Goal: Complete application form

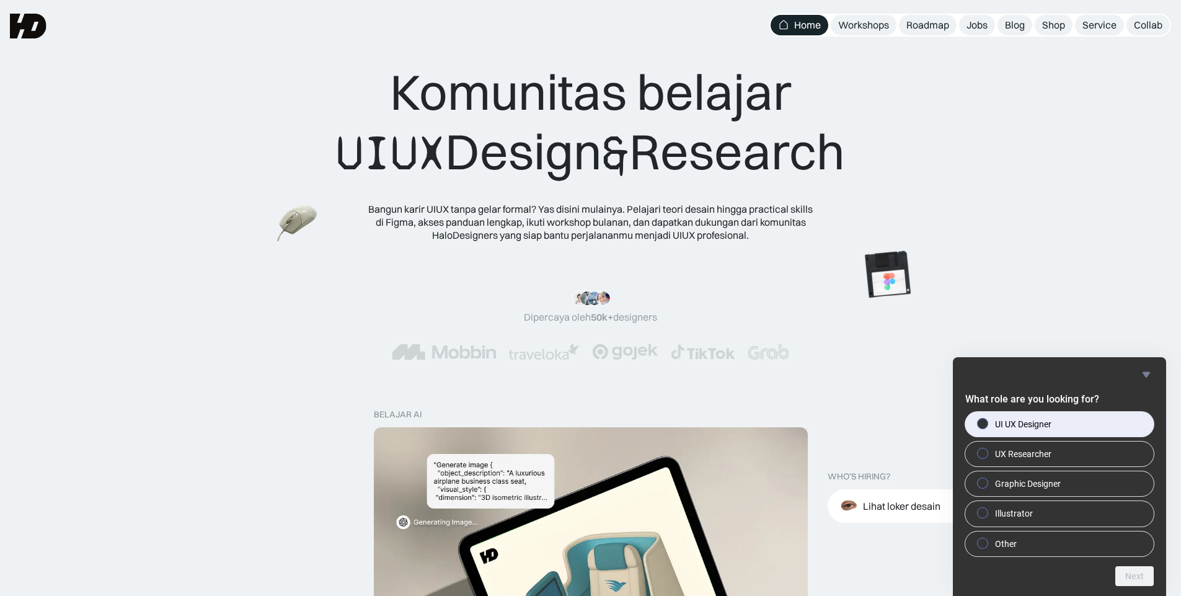
click at [1034, 425] on span "UI UX Designer" at bounding box center [1023, 424] width 56 height 12
click at [987, 425] on input "UI UX Designer" at bounding box center [983, 423] width 8 height 8
radio input "true"
click at [1140, 575] on button "Next" at bounding box center [1134, 576] width 38 height 20
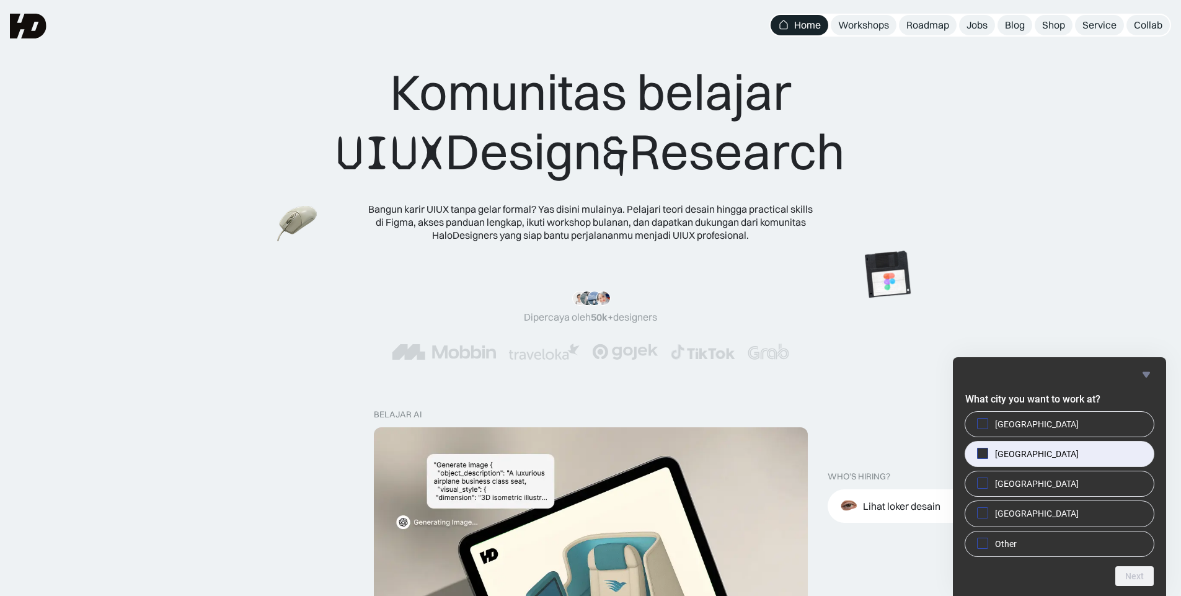
click at [1005, 448] on span "[GEOGRAPHIC_DATA]" at bounding box center [1037, 453] width 84 height 12
click at [987, 449] on input "[GEOGRAPHIC_DATA]" at bounding box center [983, 453] width 8 height 8
checkbox input "true"
click at [1135, 573] on button "Next" at bounding box center [1134, 576] width 38 height 20
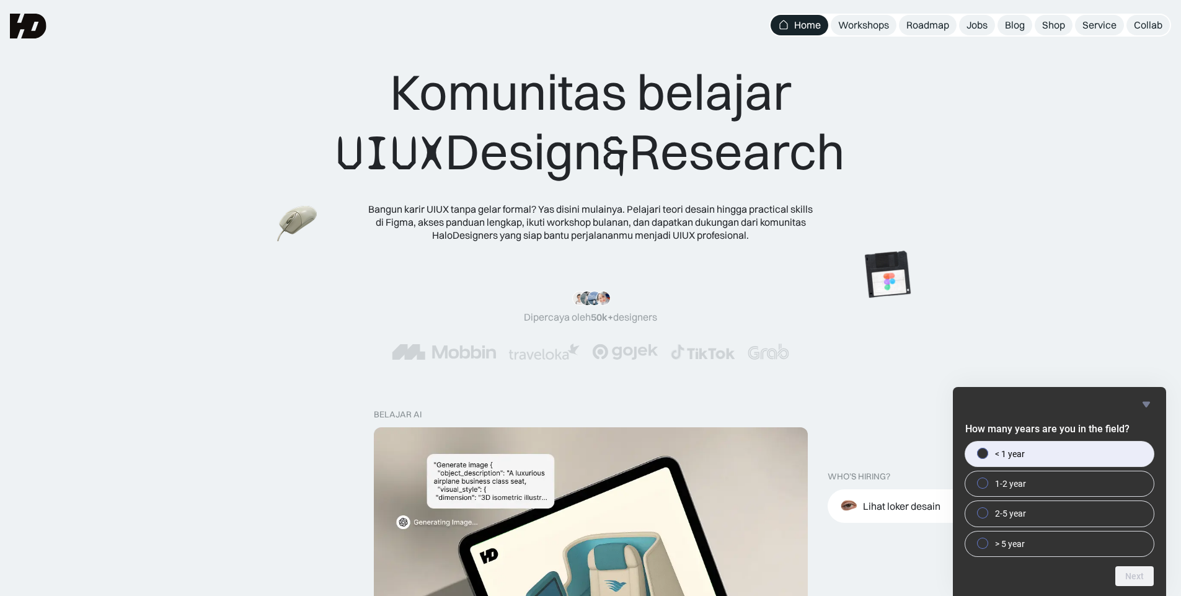
click at [1025, 454] on label "< 1 year" at bounding box center [1059, 453] width 188 height 25
click at [987, 454] on input "< 1 year" at bounding box center [983, 453] width 8 height 8
radio input "true"
click at [1127, 571] on button "Next" at bounding box center [1134, 576] width 38 height 20
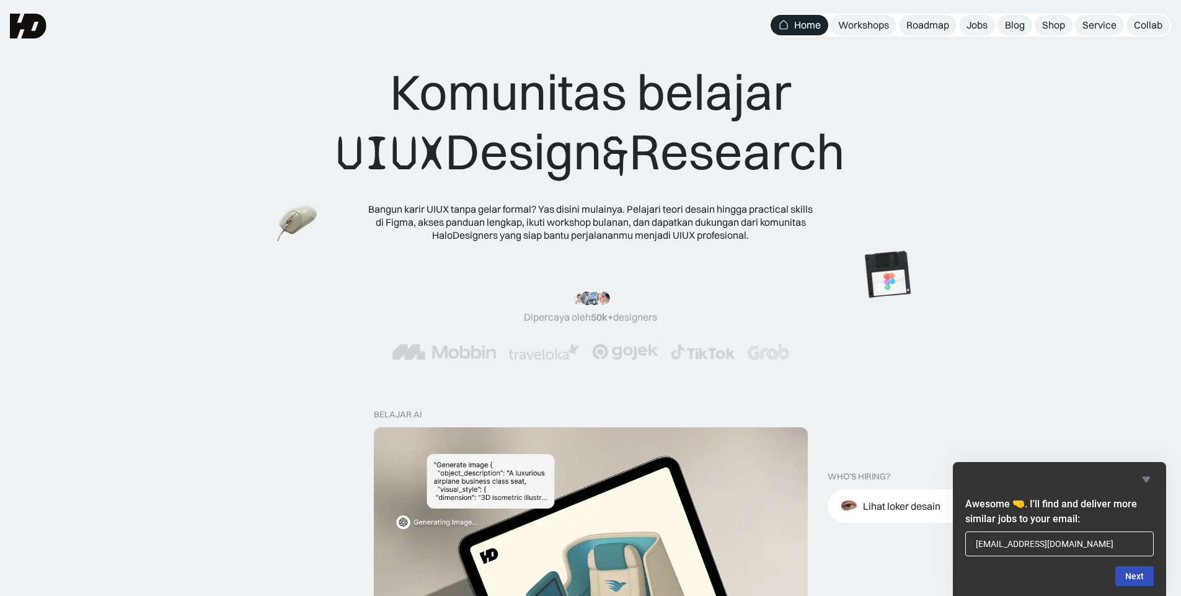
type input "[EMAIL_ADDRESS][DOMAIN_NAME]"
click at [1140, 583] on button "Next" at bounding box center [1134, 576] width 38 height 20
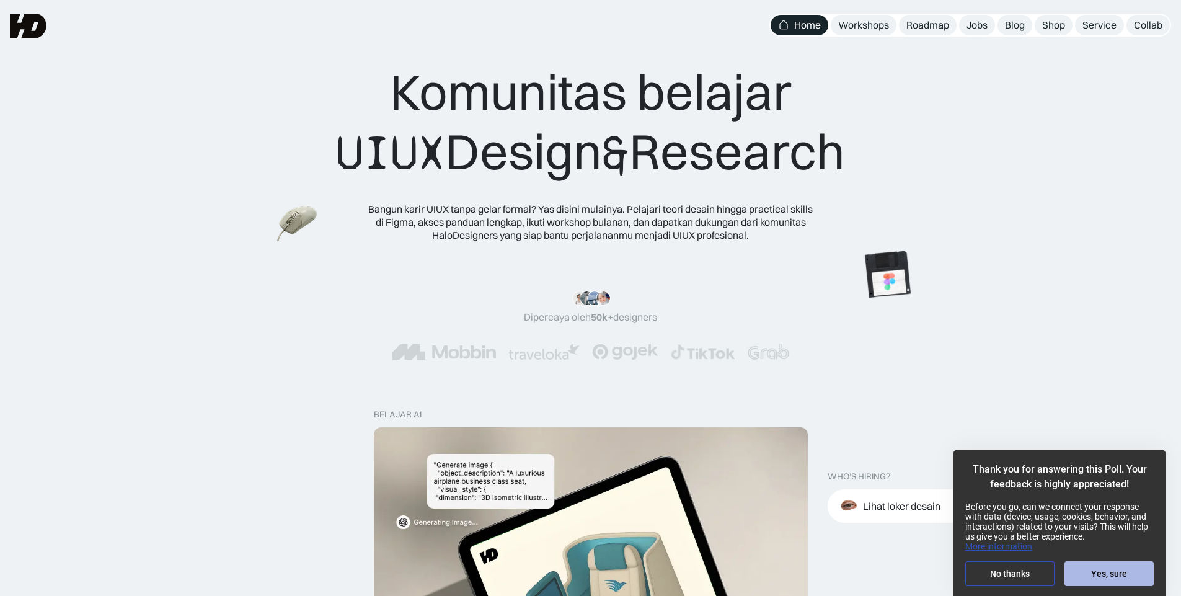
click at [1124, 581] on button "Yes, sure" at bounding box center [1108, 573] width 89 height 25
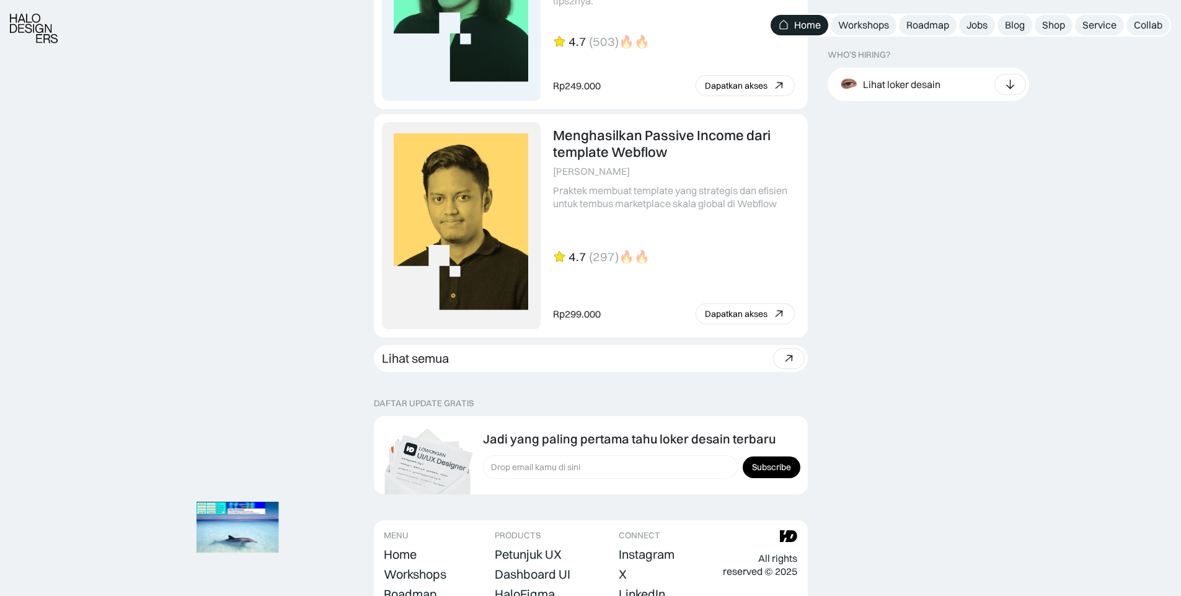
scroll to position [3420, 0]
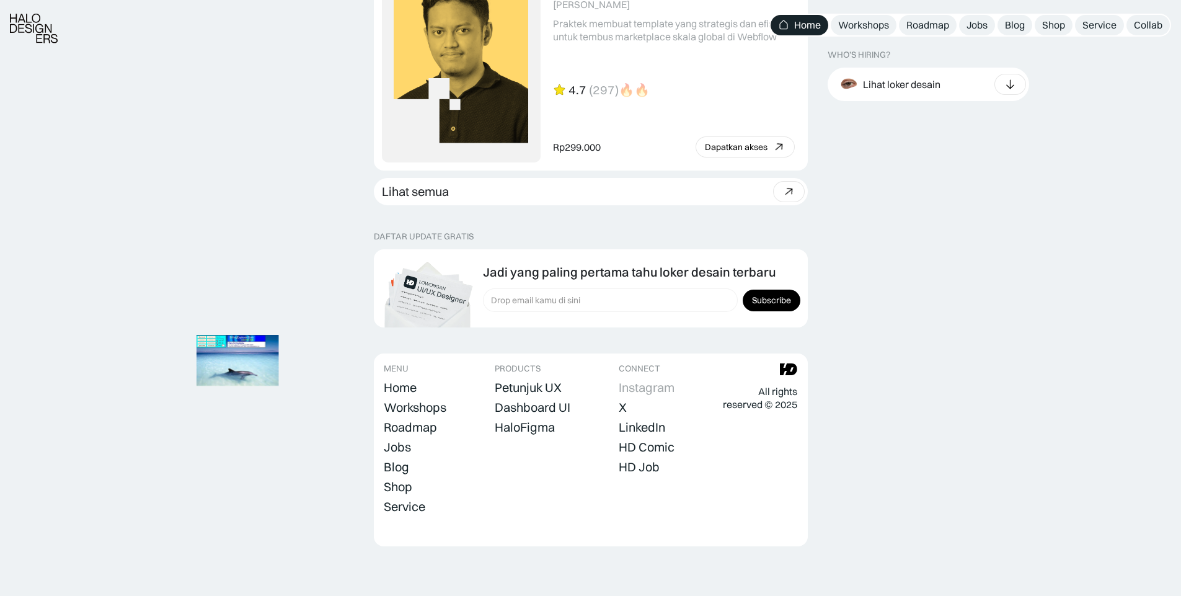
click at [659, 390] on div "Instagram" at bounding box center [647, 387] width 56 height 15
